Goal: Book appointment/travel/reservation

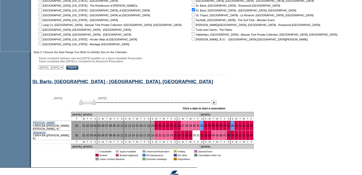
scroll to position [197, 0]
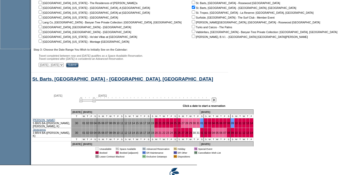
click at [216, 102] on img at bounding box center [213, 99] width 5 height 5
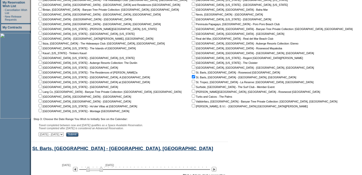
scroll to position [68, 0]
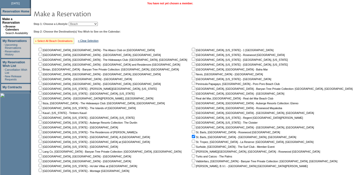
click at [55, 40] on link "» Select All Beach Destinations" at bounding box center [54, 40] width 38 height 3
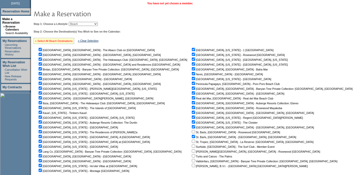
checkbox input "true"
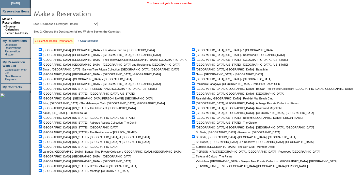
checkbox input "true"
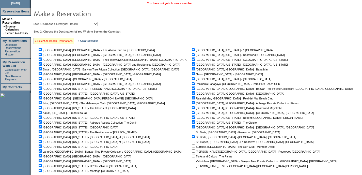
checkbox input "true"
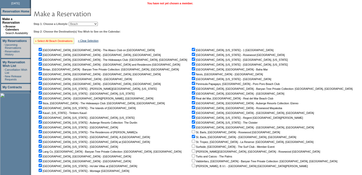
checkbox input "true"
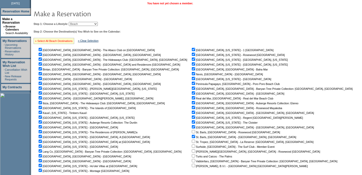
checkbox input "true"
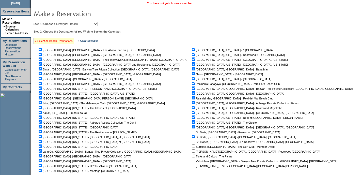
checkbox input "true"
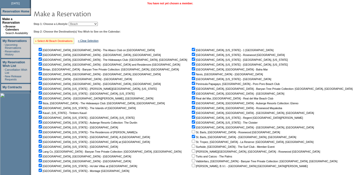
checkbox input "true"
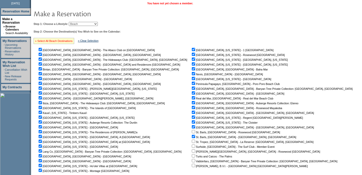
checkbox input "true"
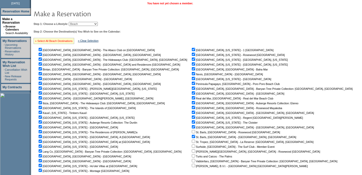
checkbox input "true"
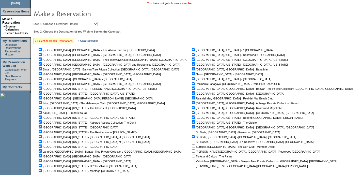
checkbox input "true"
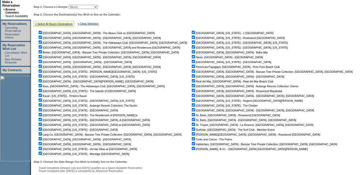
scroll to position [157, 0]
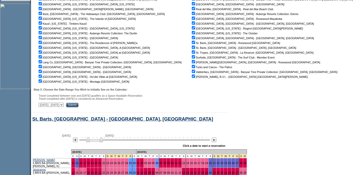
click at [64, 106] on select "[DATE] - [DATE] [DATE] - [DATE] [DATE] - [DATE] [DATE] - [DATE] [DATE] - [DATE]…" at bounding box center [51, 104] width 25 height 4
select select "[DATE]|[DATE]"
click at [41, 104] on select "[DATE] - [DATE] [DATE] - [DATE] [DATE] - [DATE] [DATE] - [DATE] [DATE] - [DATE]…" at bounding box center [51, 104] width 25 height 4
click at [78, 107] on input "Submit" at bounding box center [72, 104] width 12 height 5
